Goal: Task Accomplishment & Management: Manage account settings

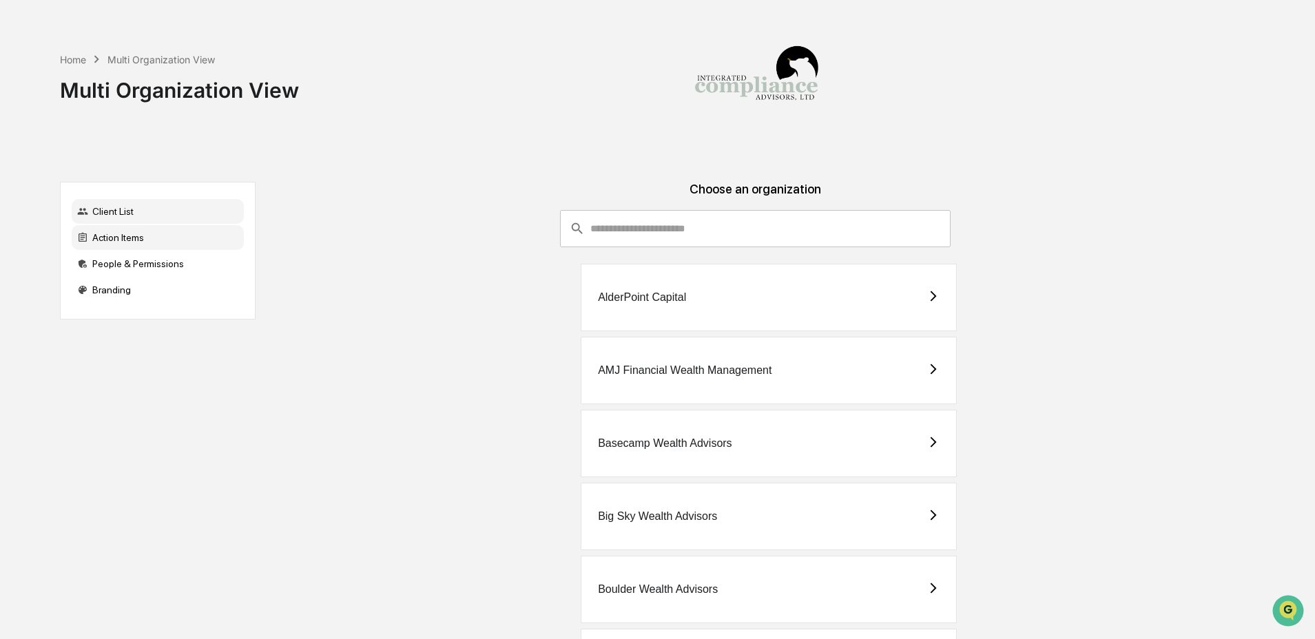
click at [174, 244] on div "Action Items" at bounding box center [158, 237] width 172 height 25
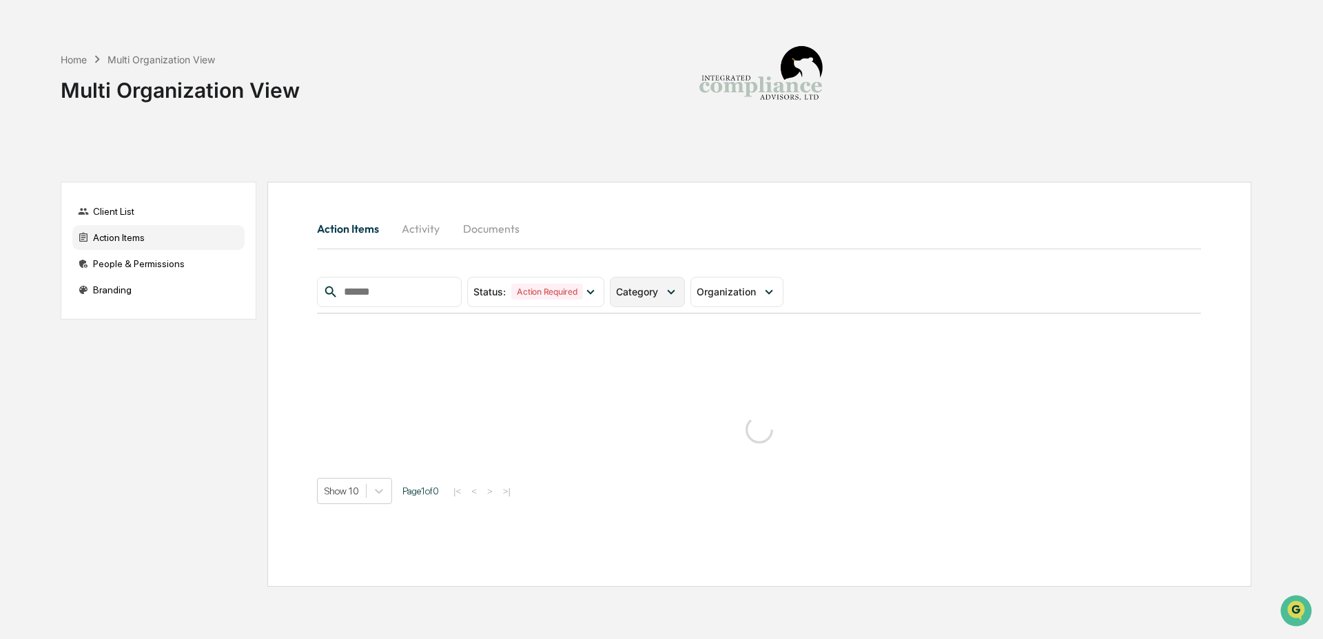
click at [661, 299] on div "Category" at bounding box center [647, 292] width 75 height 30
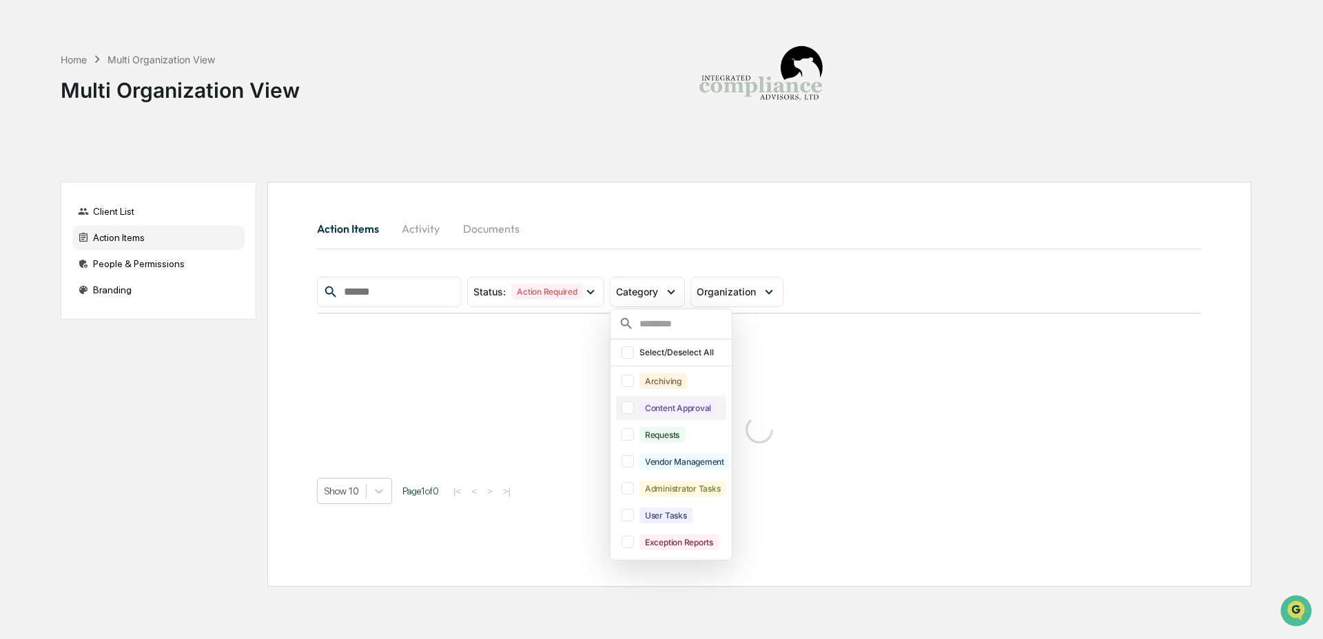
click at [674, 412] on div "Content Approval" at bounding box center [677, 408] width 77 height 16
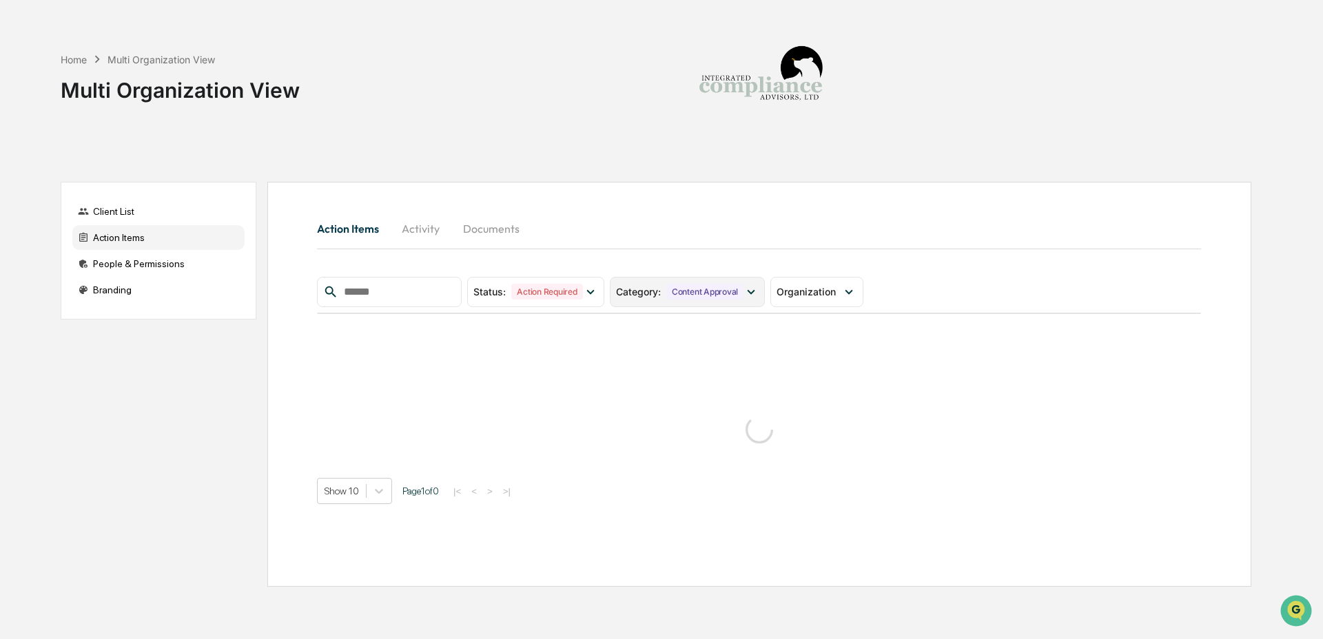
click at [693, 301] on div "Category : Content Approval" at bounding box center [687, 292] width 155 height 30
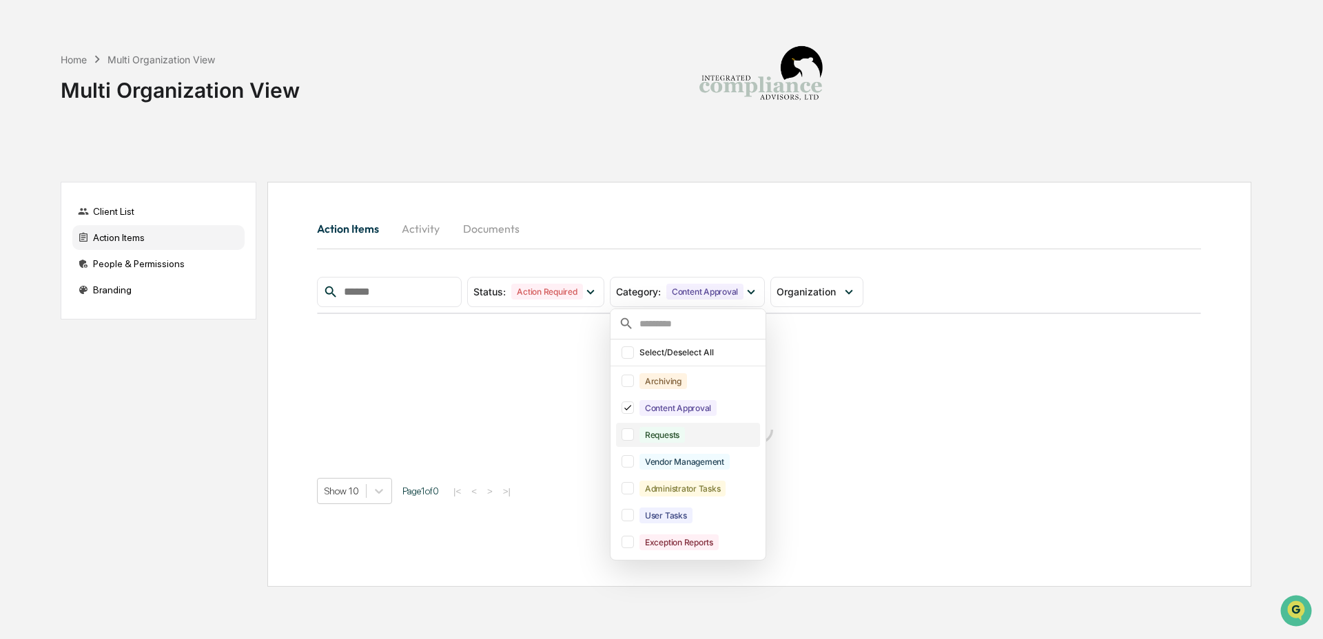
click at [685, 435] on div "Requests" at bounding box center [661, 435] width 45 height 16
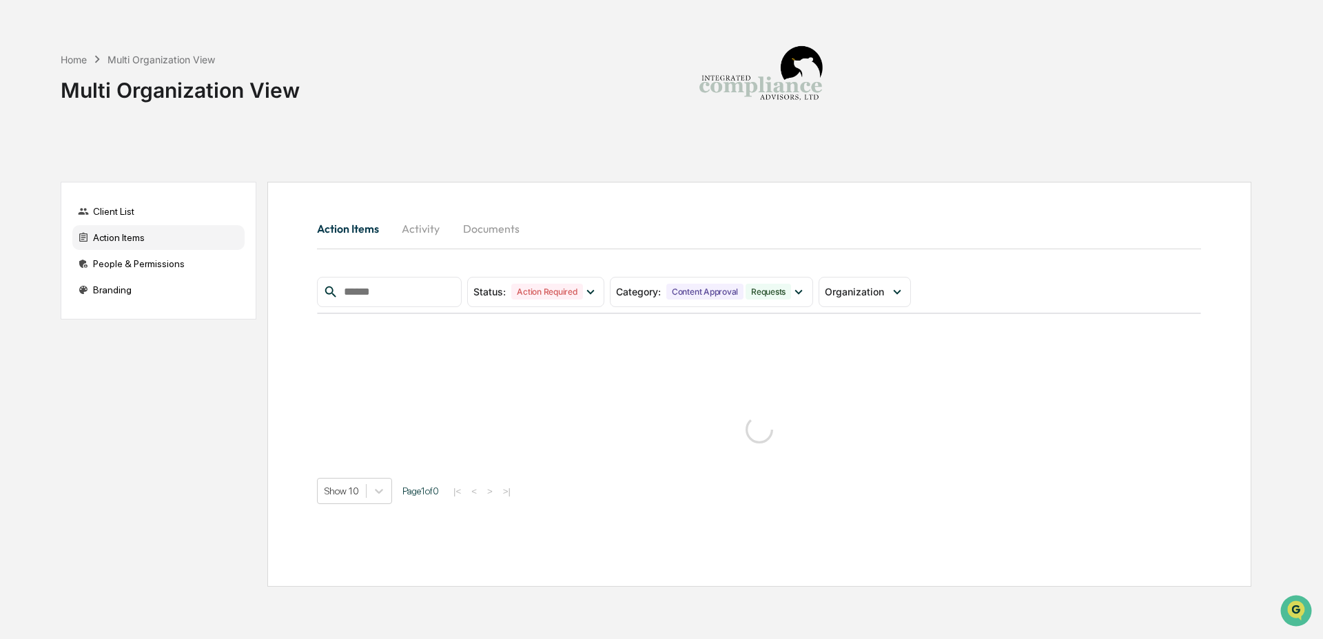
click at [810, 232] on div "Action Items Activity Documents" at bounding box center [759, 228] width 884 height 33
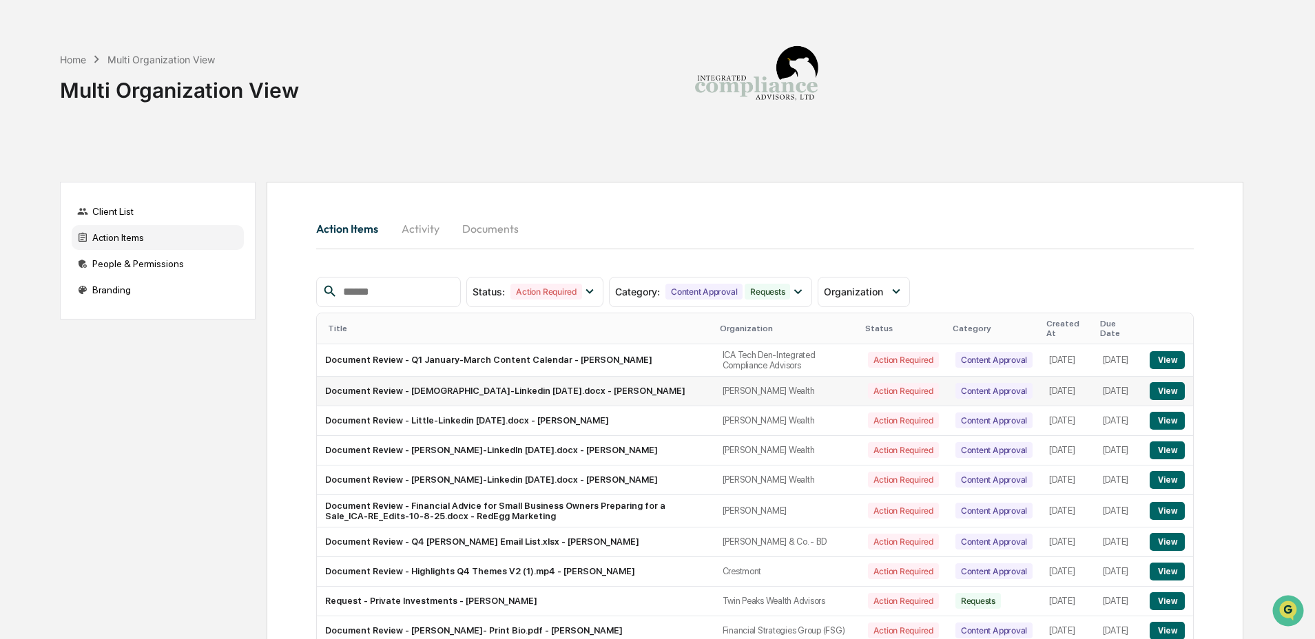
scroll to position [3, 0]
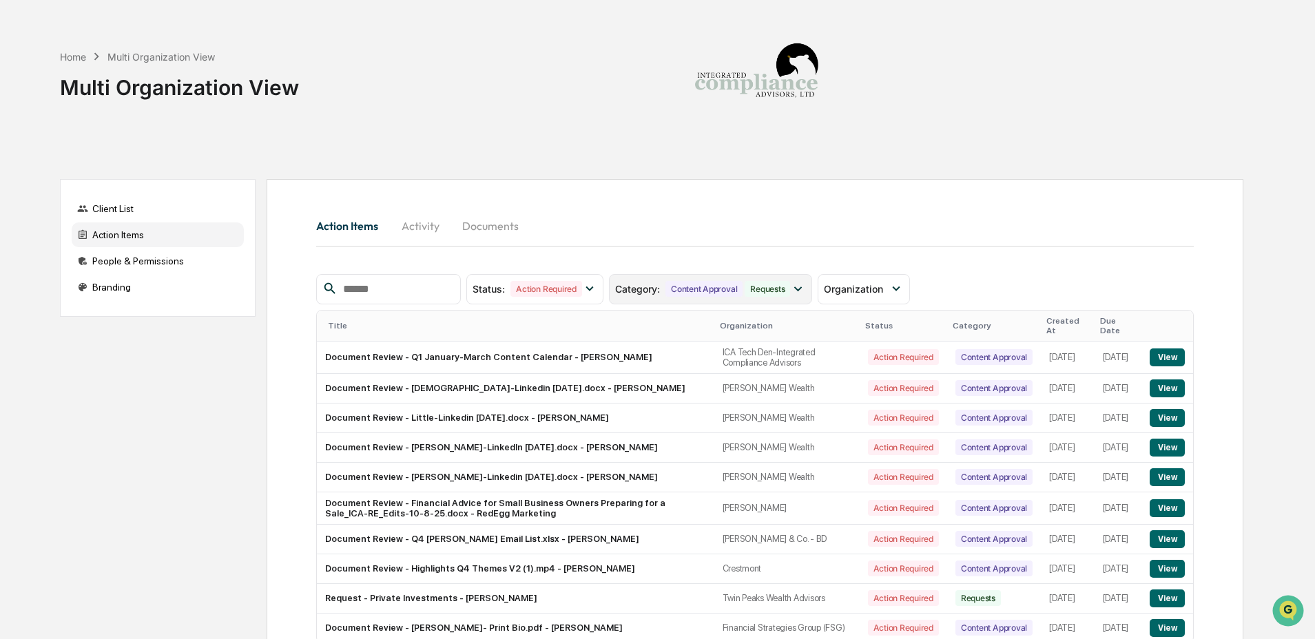
click at [769, 287] on div "Requests" at bounding box center [767, 289] width 45 height 16
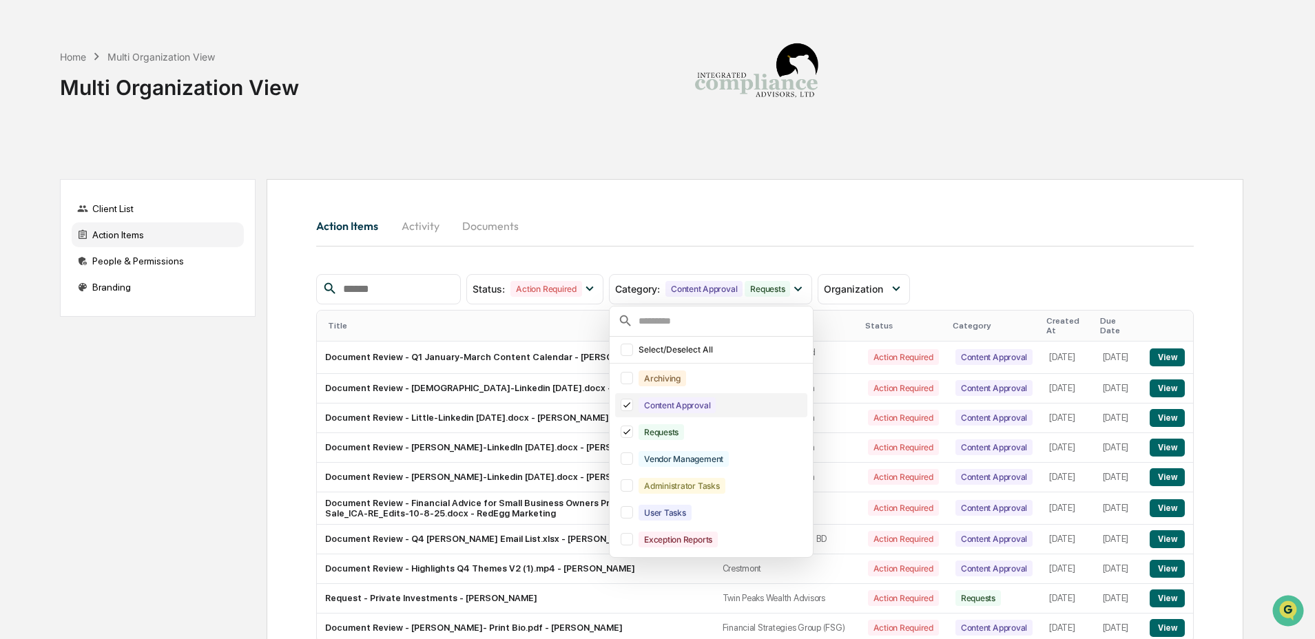
click at [627, 411] on div at bounding box center [627, 405] width 12 height 12
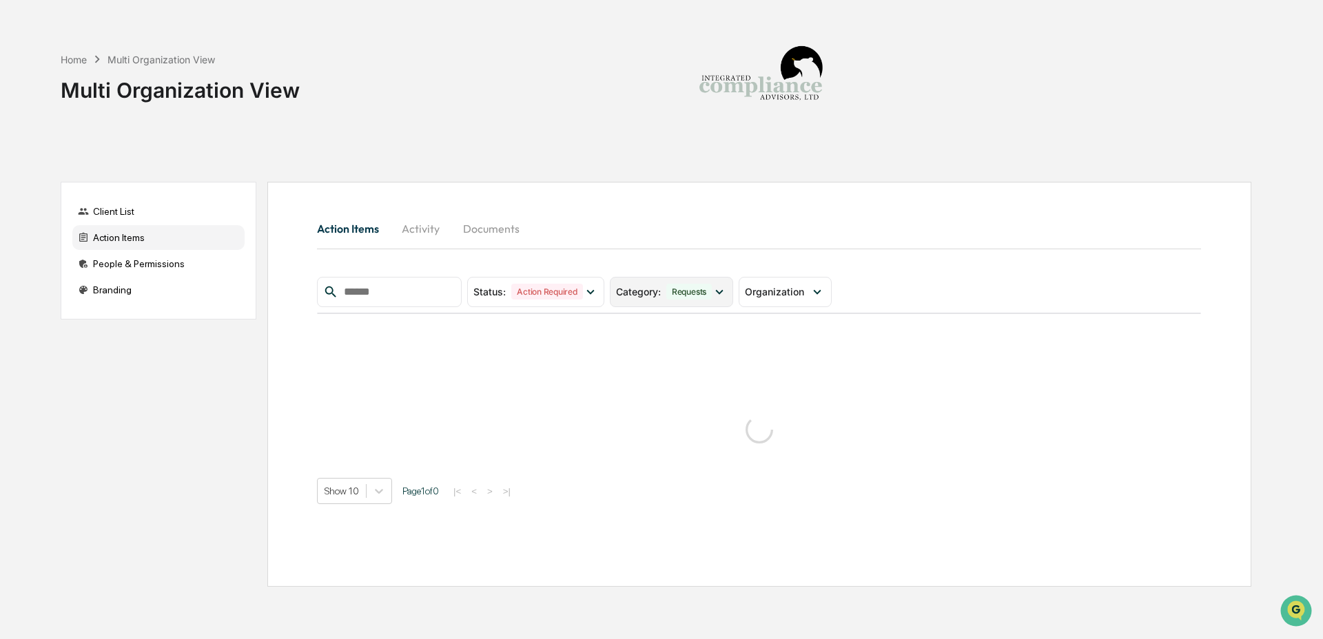
click at [693, 292] on div "Requests" at bounding box center [688, 292] width 45 height 16
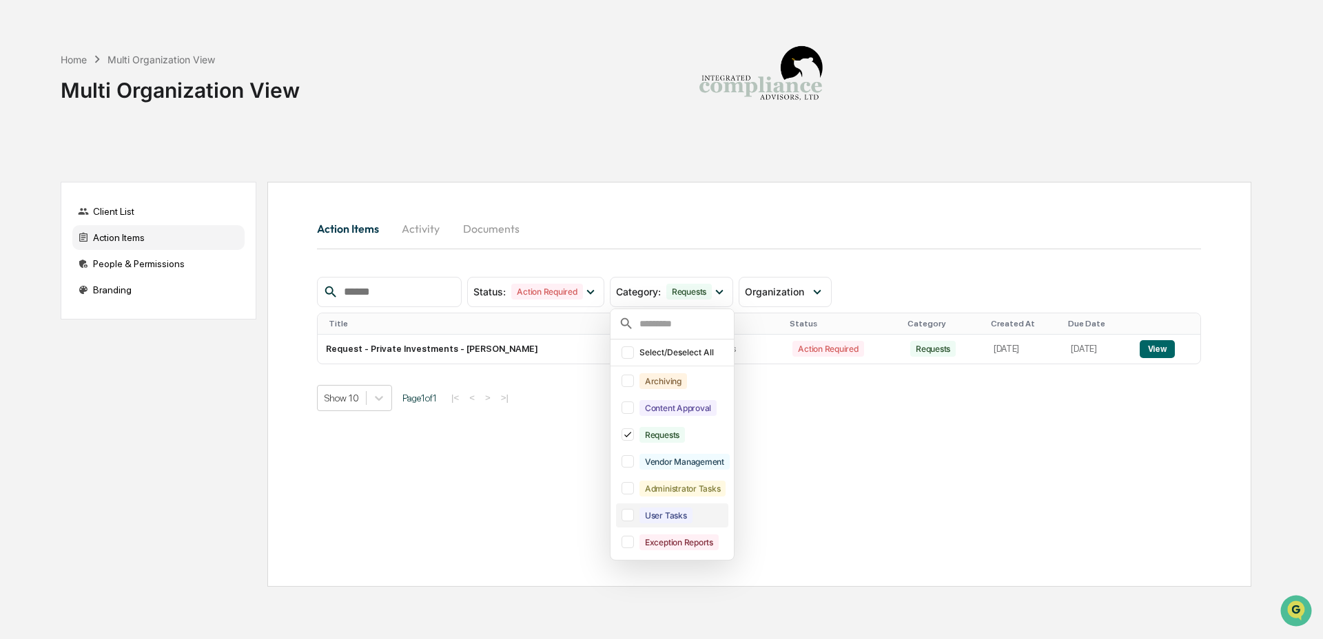
click at [634, 515] on div at bounding box center [627, 515] width 12 height 12
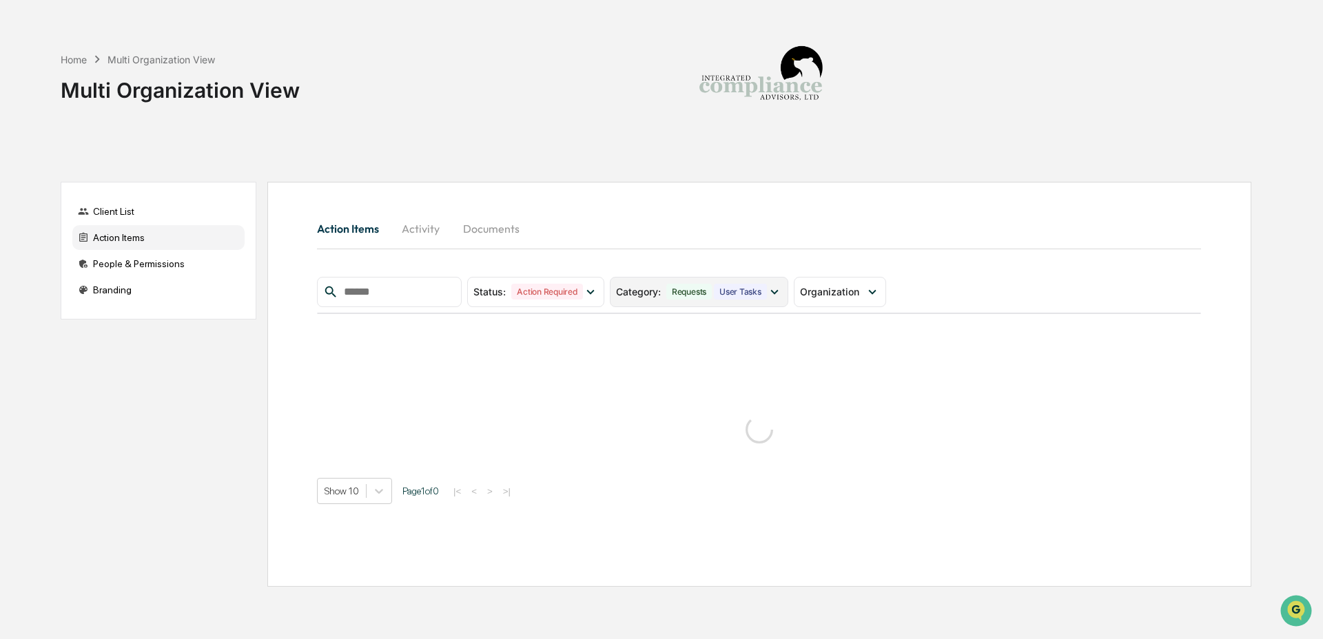
click at [753, 302] on div "Category : Requests User Tasks" at bounding box center [699, 292] width 178 height 30
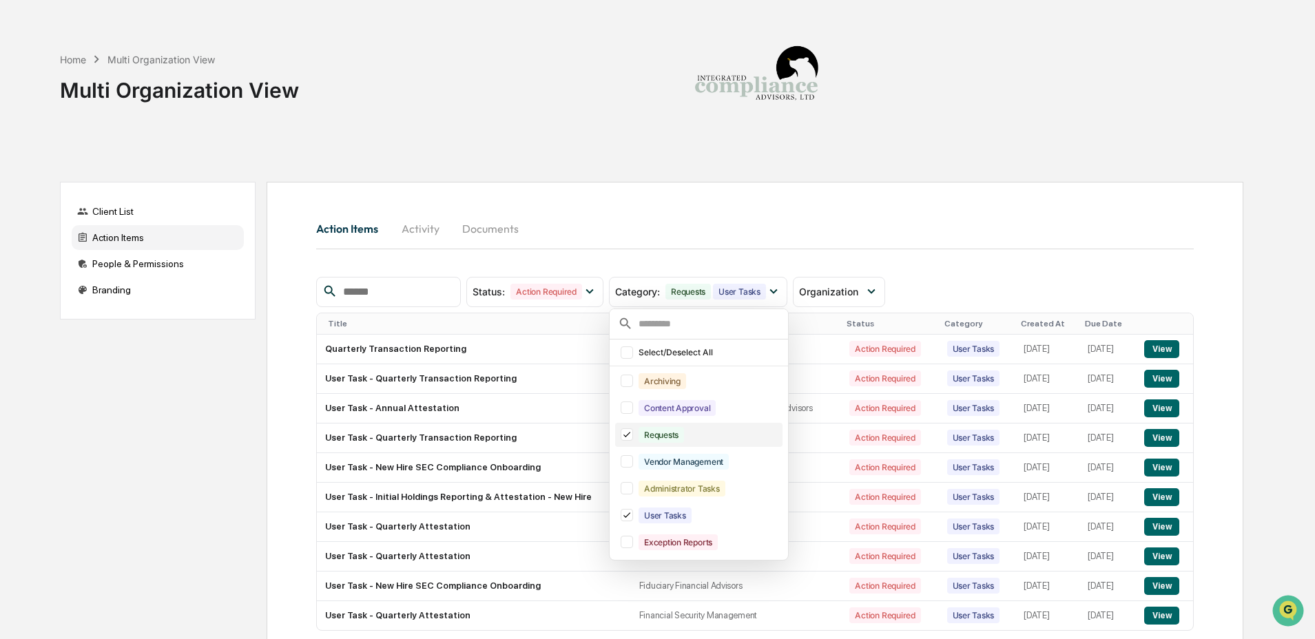
click at [665, 442] on div "Requests" at bounding box center [661, 435] width 45 height 16
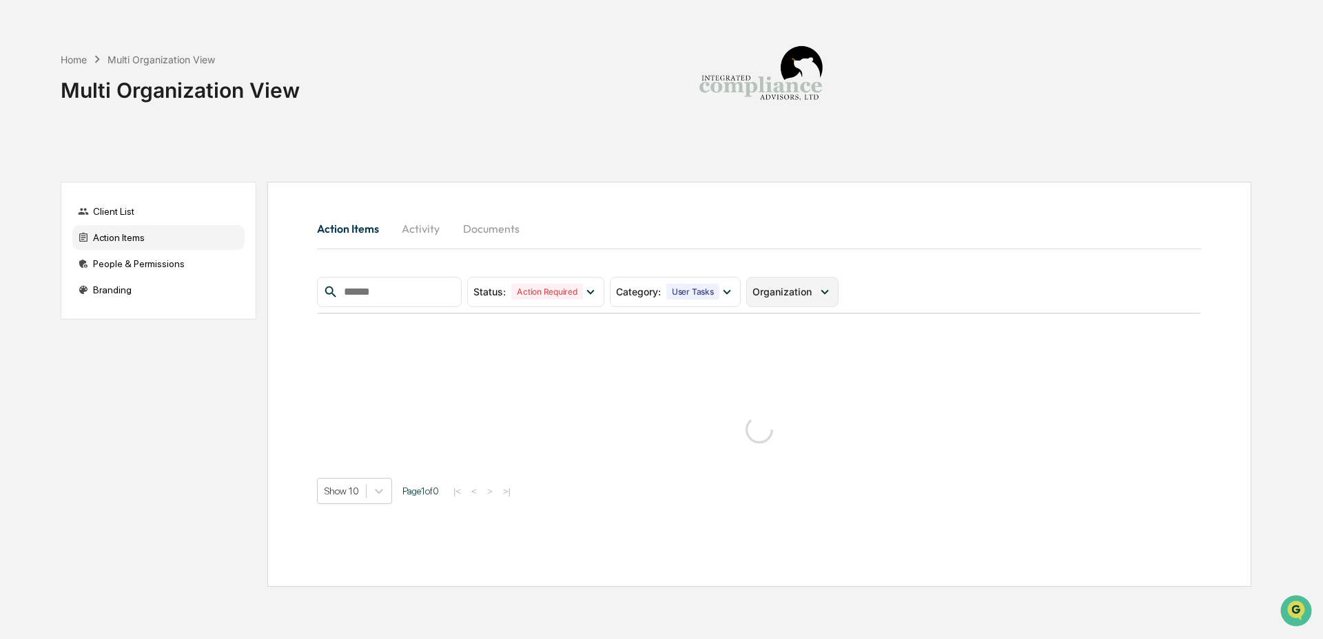
click at [796, 300] on div "Organization" at bounding box center [792, 292] width 92 height 30
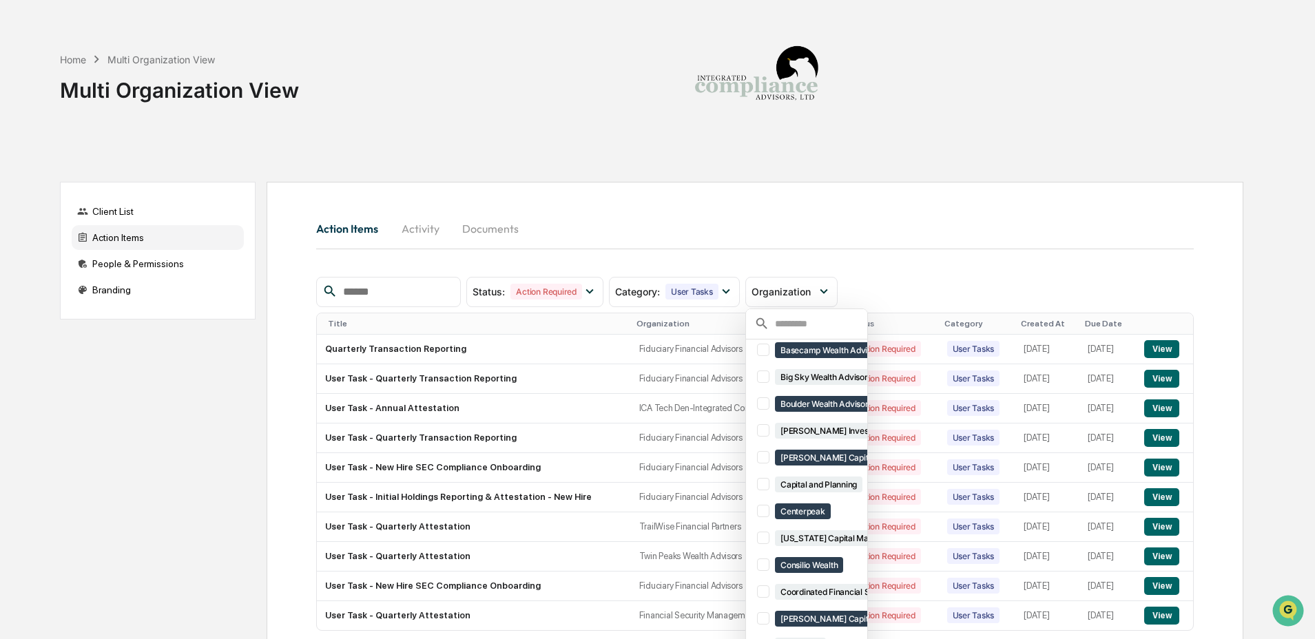
scroll to position [85, 0]
click at [805, 358] on div "Basecamp Wealth Advisors" at bounding box center [817, 350] width 130 height 24
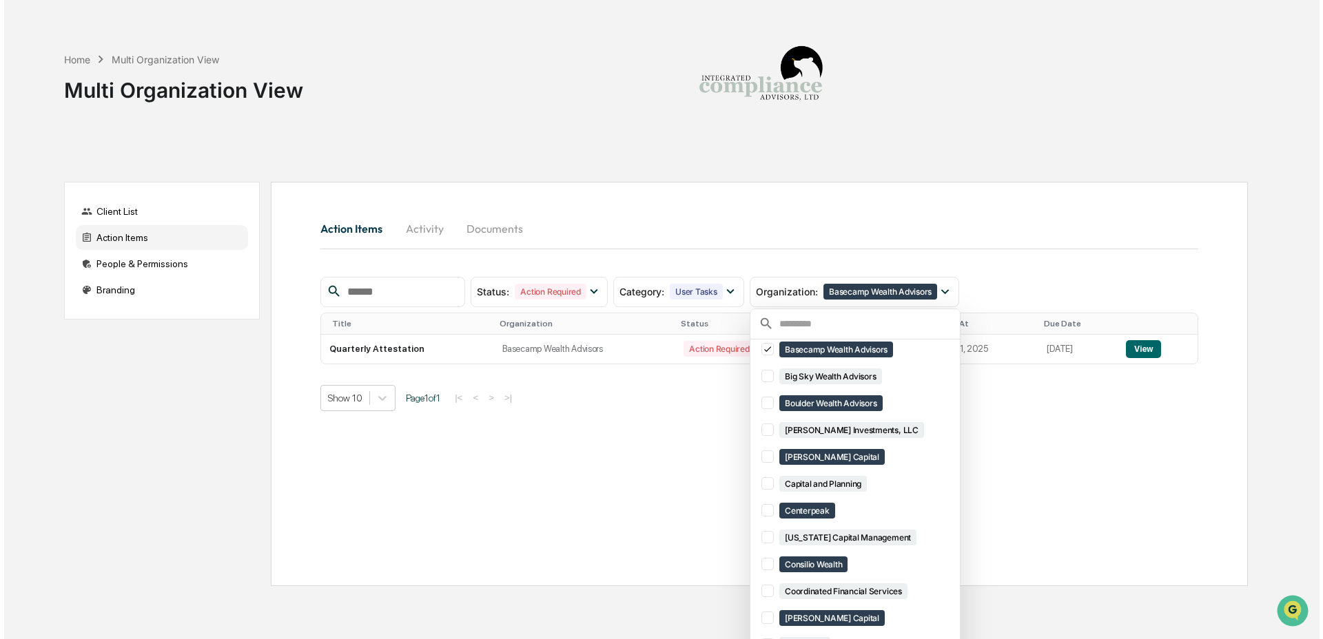
scroll to position [55, 0]
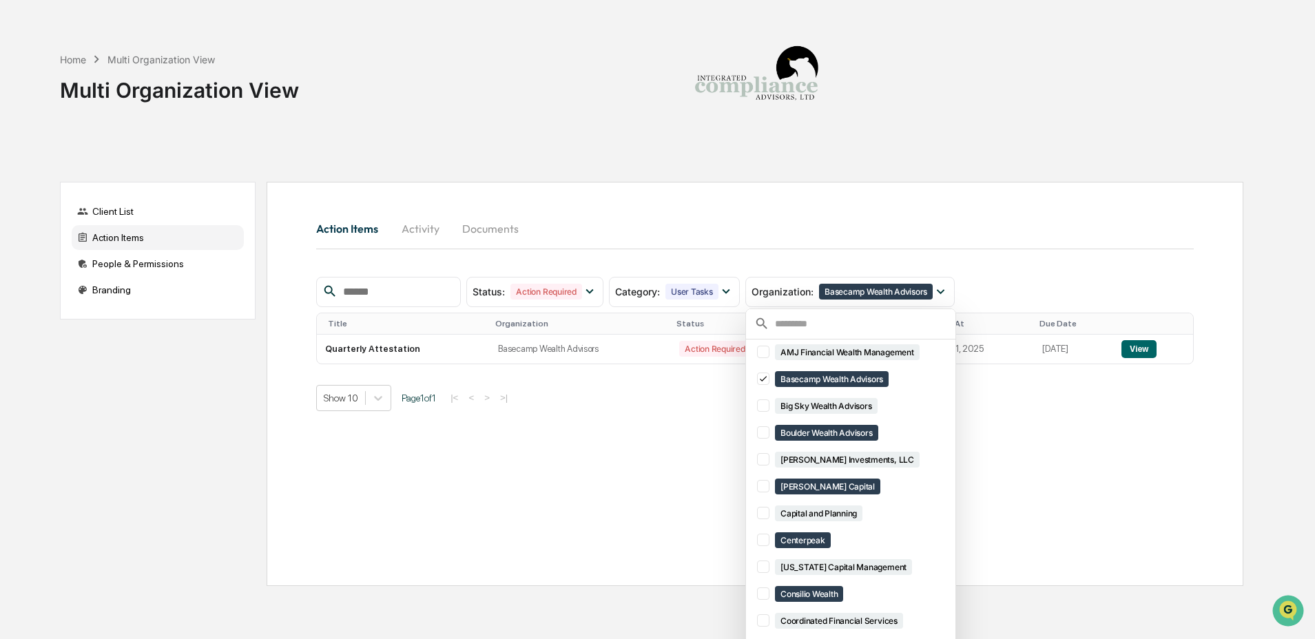
drag, startPoint x: 1017, startPoint y: 264, endPoint x: 1012, endPoint y: 251, distance: 13.3
click at [1017, 261] on div "Action Items Activity Documents Status : Action Required Select/Deselect All Ac…" at bounding box center [755, 311] width 878 height 199
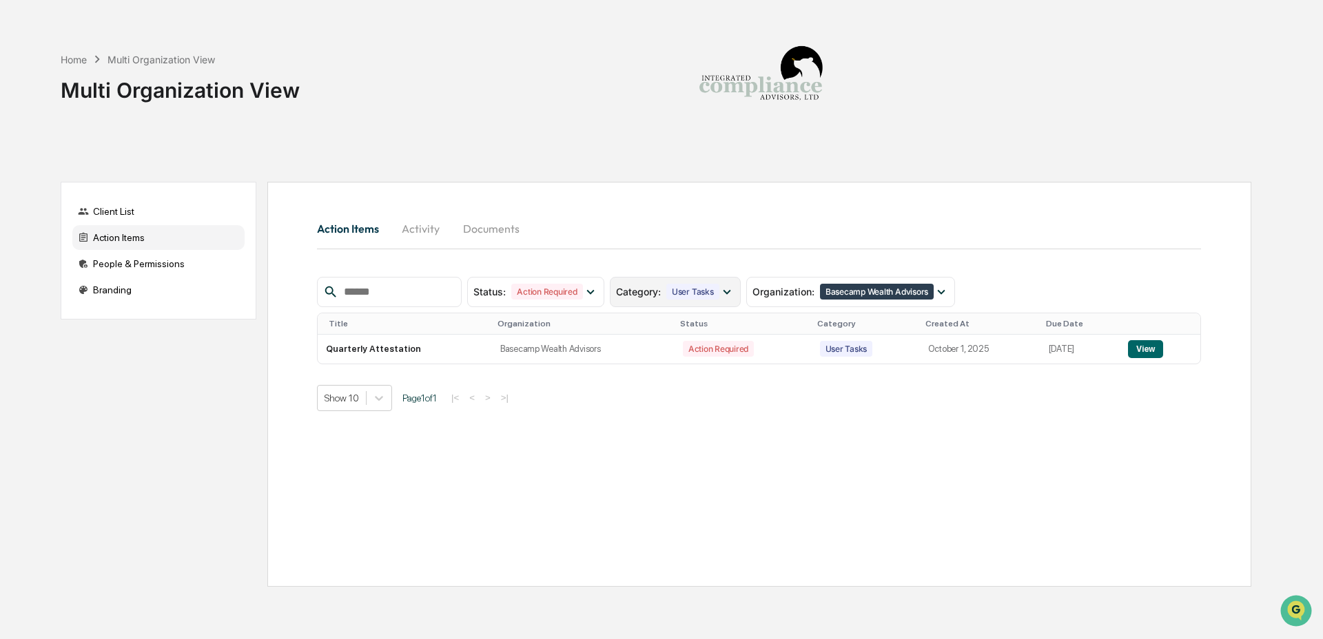
click at [647, 286] on span "Category :" at bounding box center [638, 292] width 45 height 12
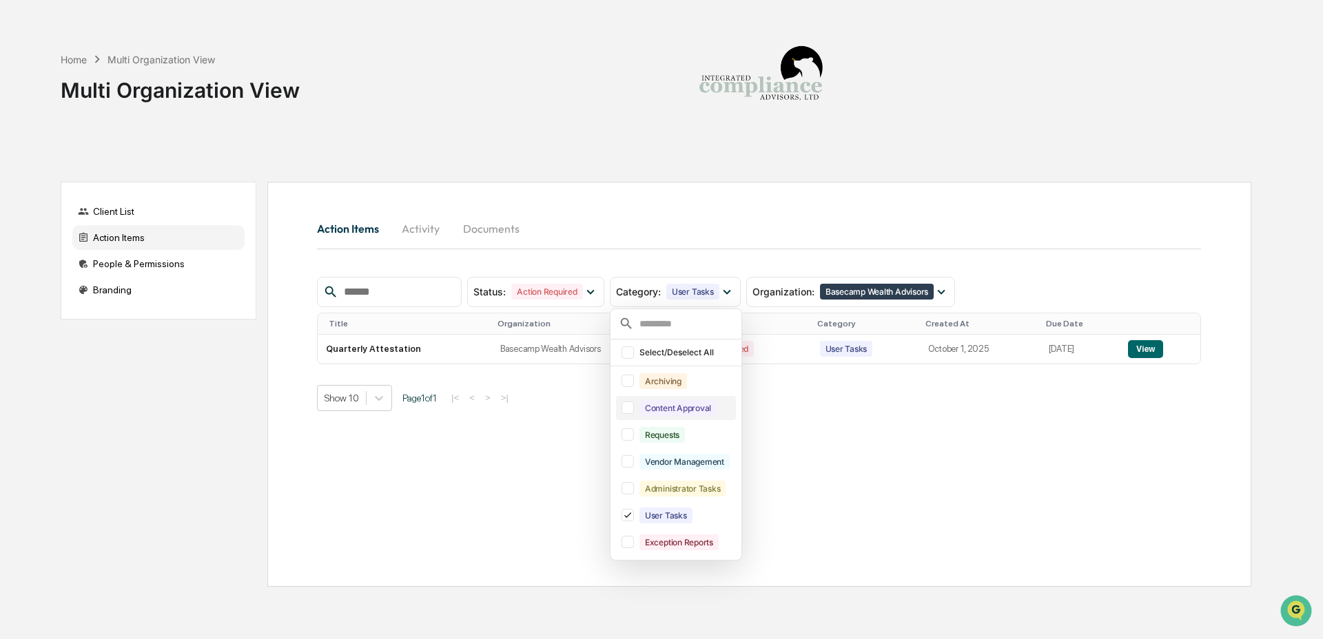
click at [684, 416] on div "Content Approval" at bounding box center [677, 408] width 77 height 16
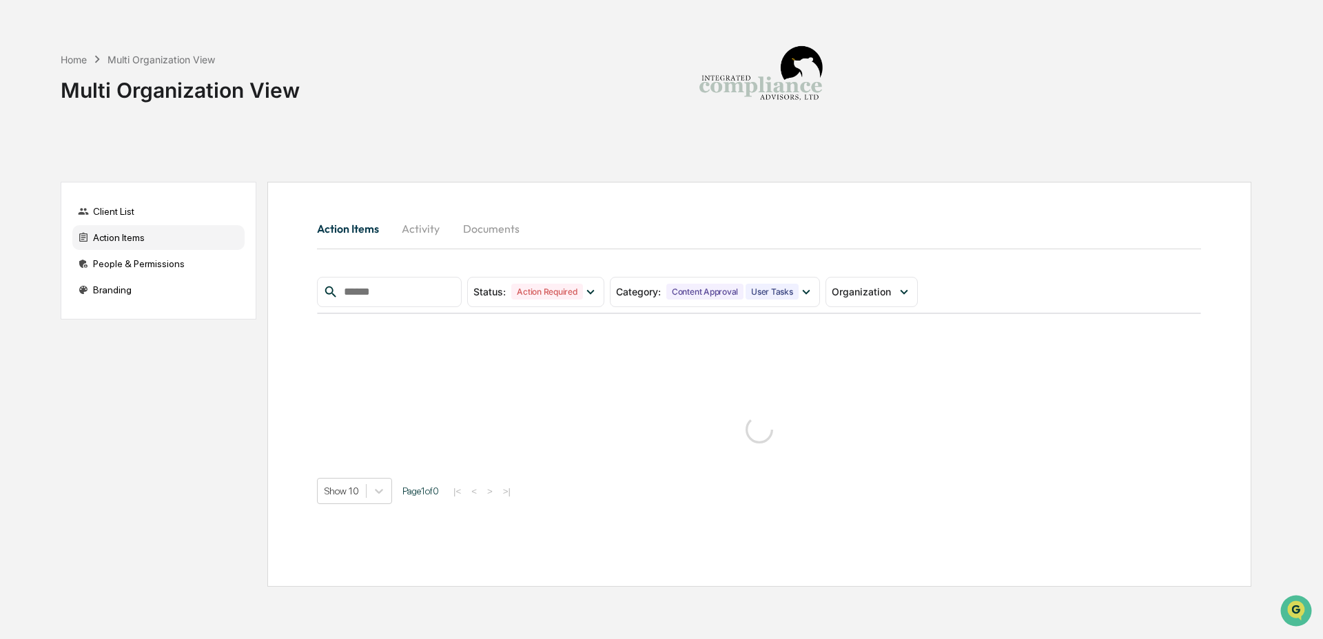
click at [827, 282] on div "Status : Action Required Select/Deselect All Action Required Resolved Category …" at bounding box center [617, 292] width 601 height 30
click at [813, 289] on icon at bounding box center [805, 291] width 15 height 15
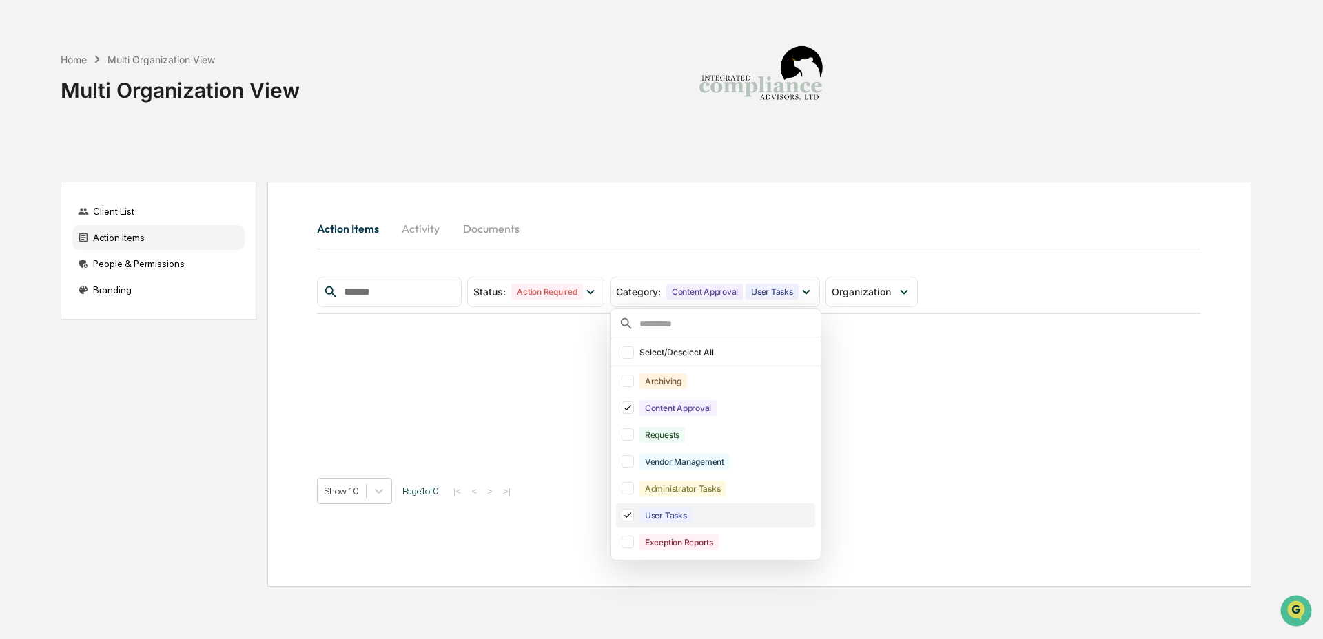
click at [641, 519] on div "User Tasks" at bounding box center [715, 516] width 199 height 24
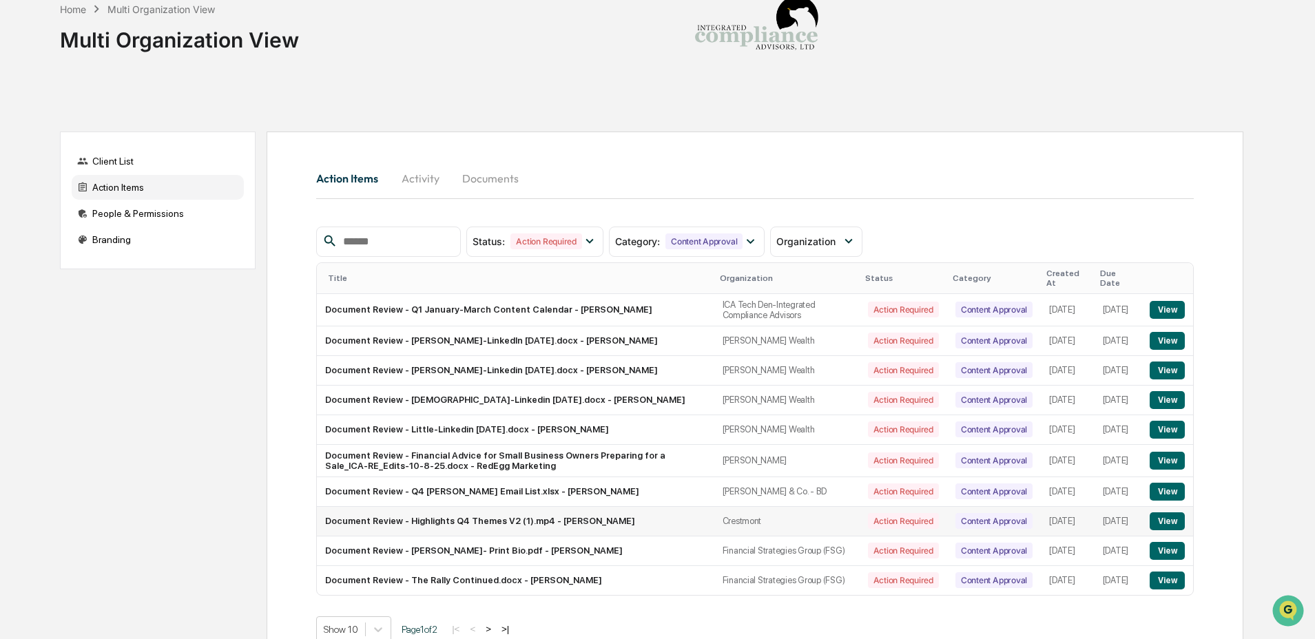
scroll to position [90, 0]
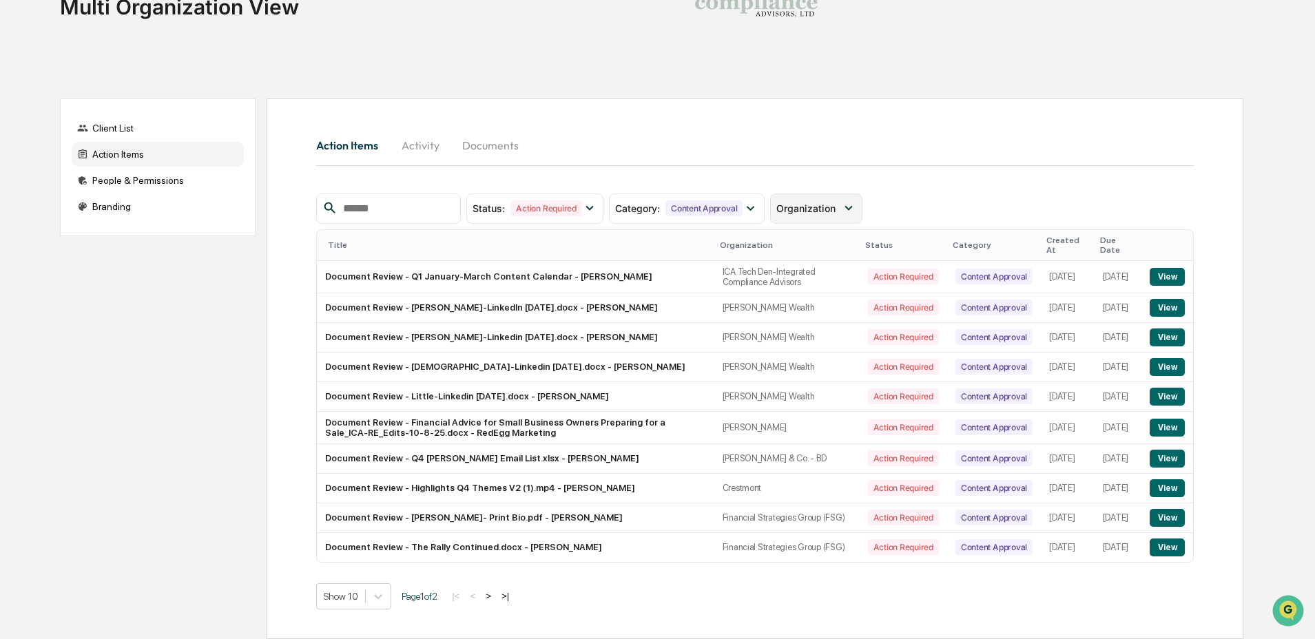
click at [840, 203] on div "Organization" at bounding box center [808, 209] width 65 height 12
drag, startPoint x: 893, startPoint y: 205, endPoint x: 887, endPoint y: 208, distance: 7.4
click at [887, 208] on div "Status : Action Required Select/Deselect All Action Required Resolved Category …" at bounding box center [755, 209] width 878 height 30
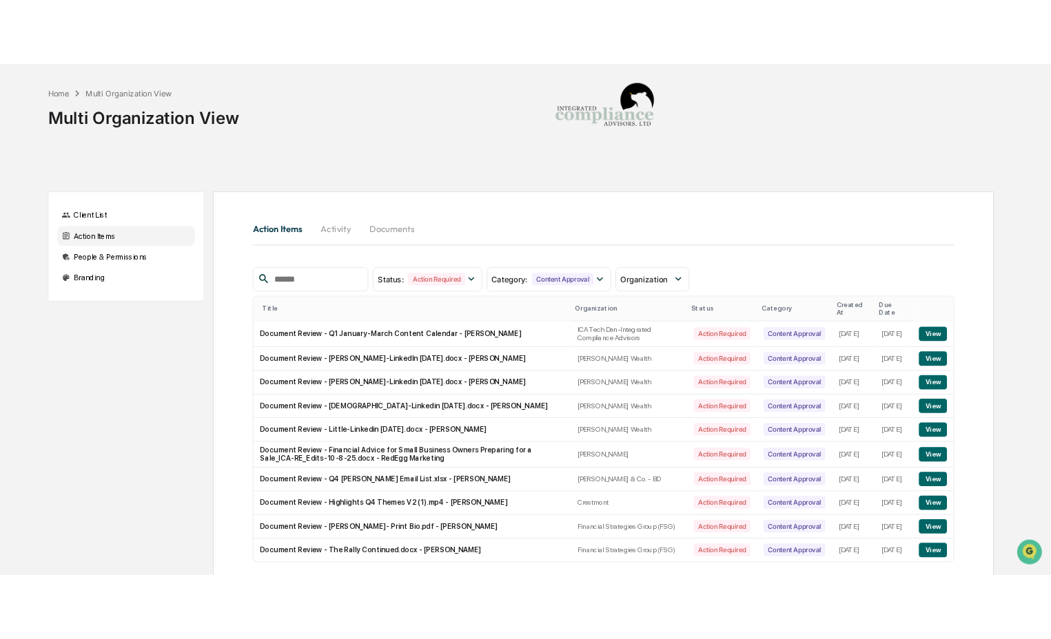
scroll to position [0, 0]
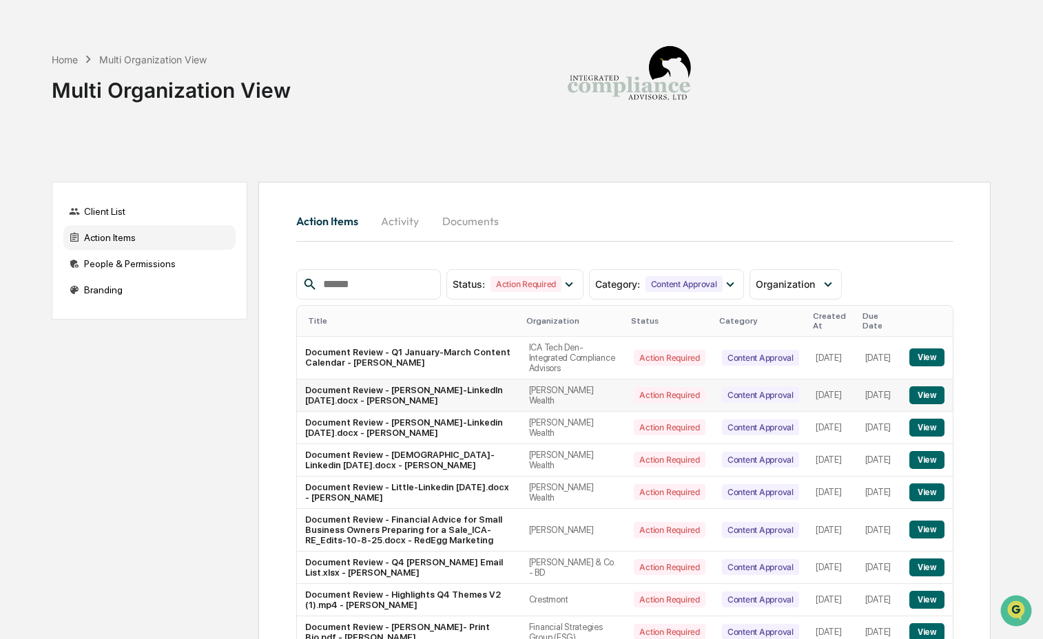
click at [722, 402] on div "Content Approval" at bounding box center [760, 395] width 77 height 16
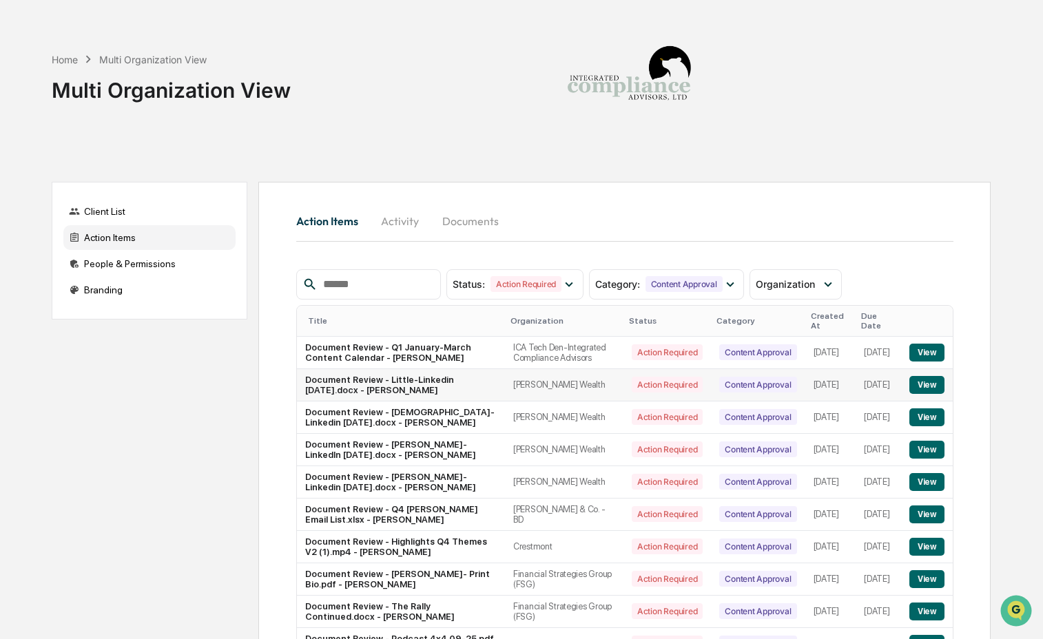
click at [928, 400] on td "View" at bounding box center [927, 385] width 52 height 32
click at [927, 389] on button "View" at bounding box center [926, 385] width 35 height 18
